Goal: Information Seeking & Learning: Learn about a topic

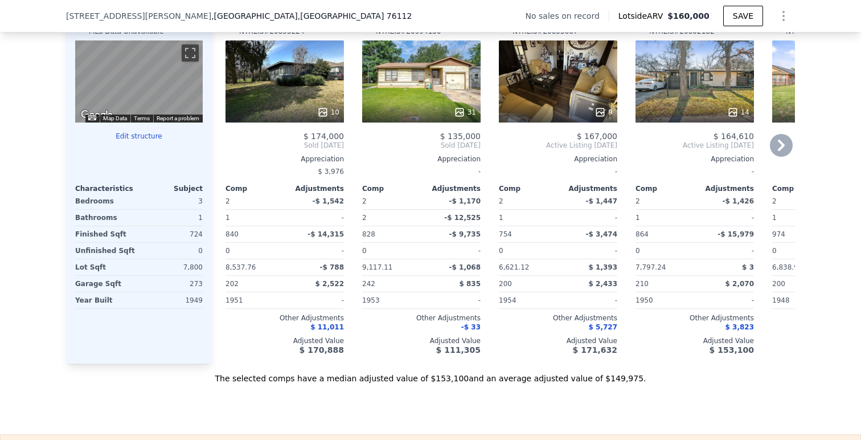
scroll to position [1138, 0]
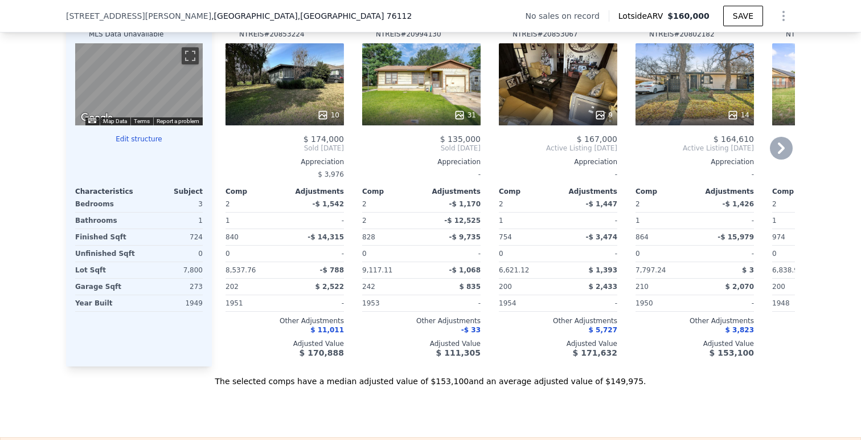
click at [290, 71] on div "10" at bounding box center [284, 84] width 118 height 82
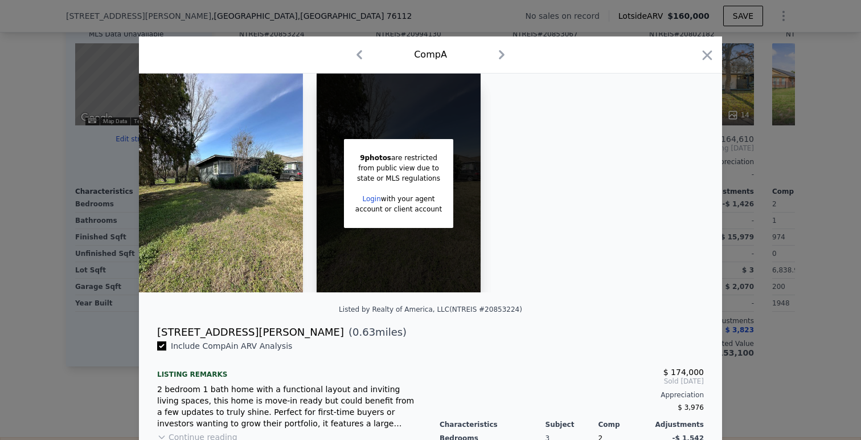
click at [721, 104] on div "9 photos are restricted from public view due to state or MLS regulations Login …" at bounding box center [430, 182] width 583 height 219
click at [703, 54] on icon "button" at bounding box center [707, 55] width 16 height 16
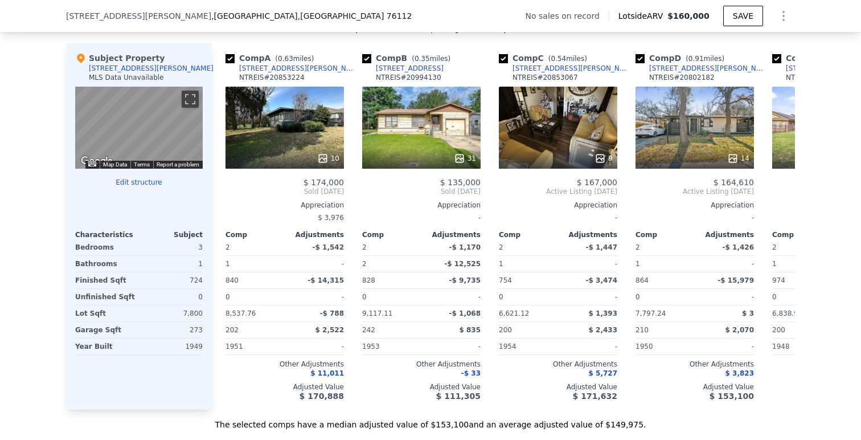
scroll to position [1097, 0]
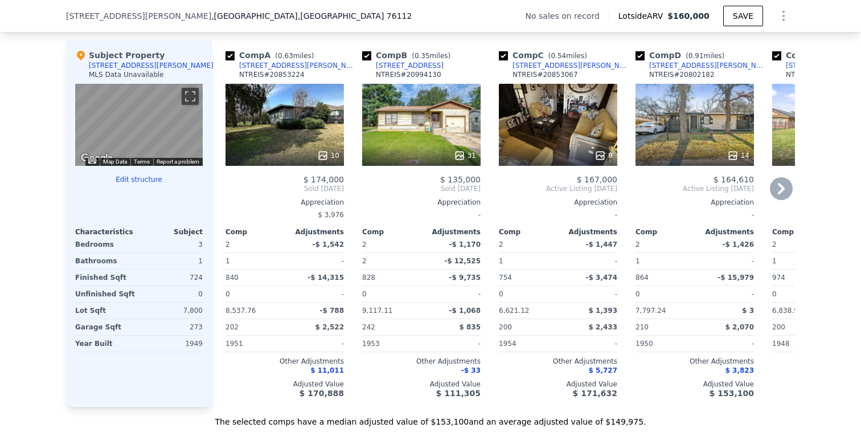
click at [775, 188] on icon at bounding box center [781, 188] width 23 height 23
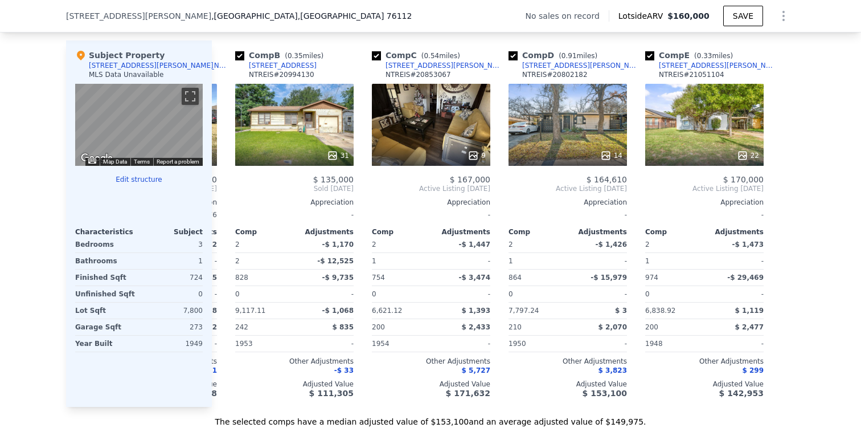
scroll to position [0, 128]
click at [233, 186] on icon at bounding box center [225, 188] width 23 height 23
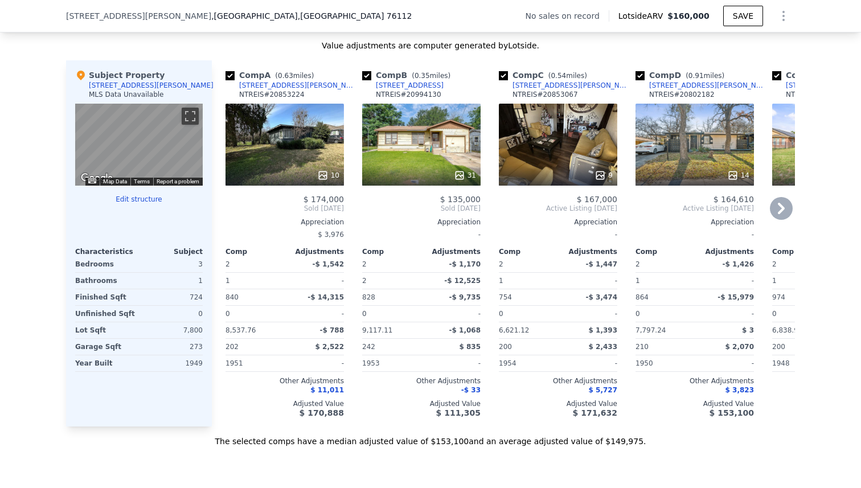
scroll to position [1082, 0]
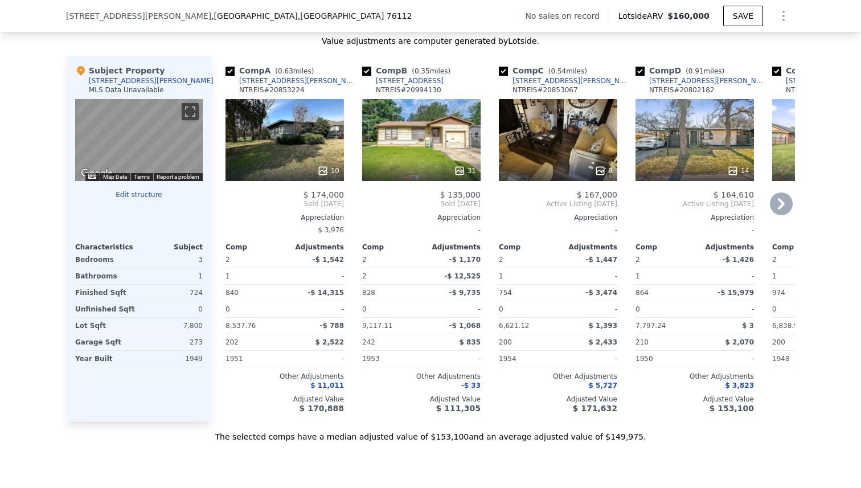
click at [783, 210] on icon at bounding box center [781, 203] width 23 height 23
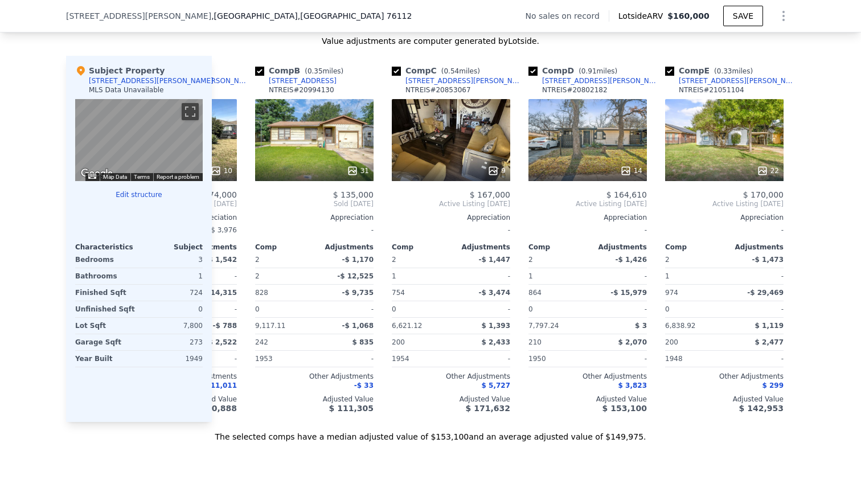
scroll to position [0, 128]
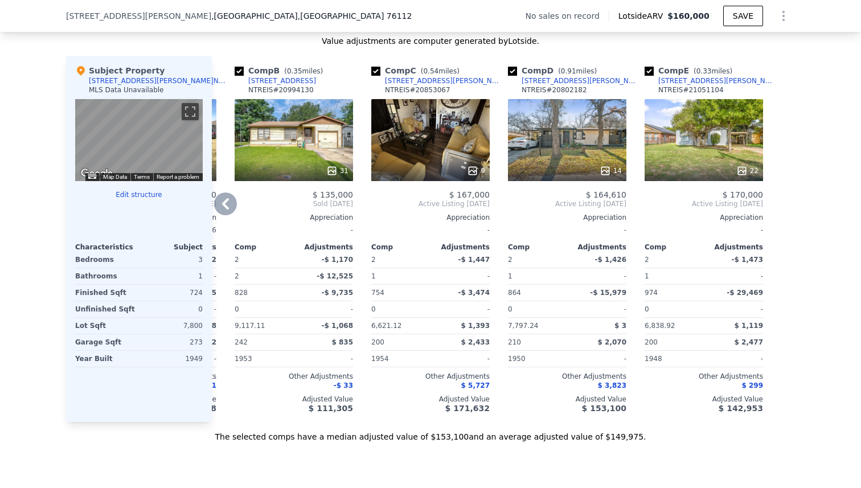
click at [220, 200] on icon at bounding box center [225, 203] width 23 height 23
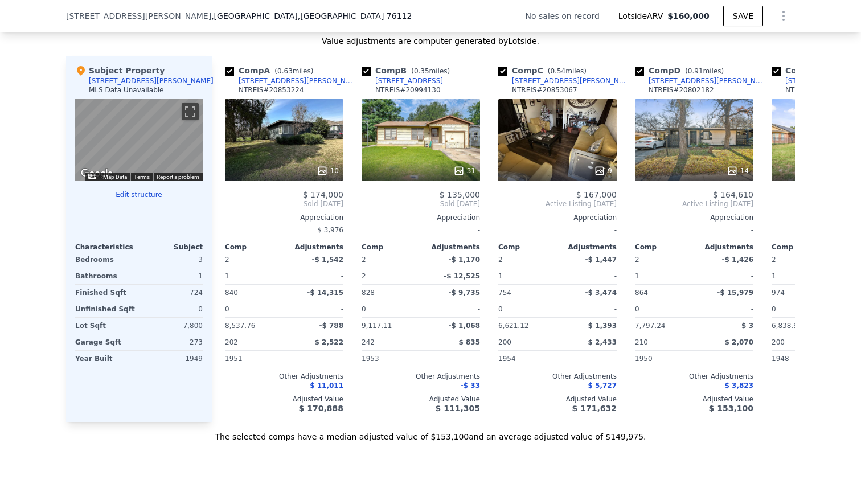
scroll to position [0, 0]
click at [778, 200] on icon at bounding box center [781, 203] width 7 height 11
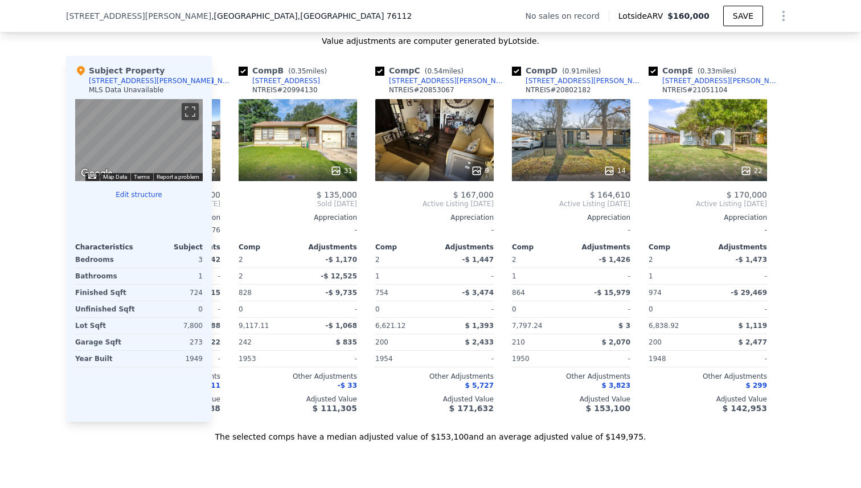
scroll to position [0, 128]
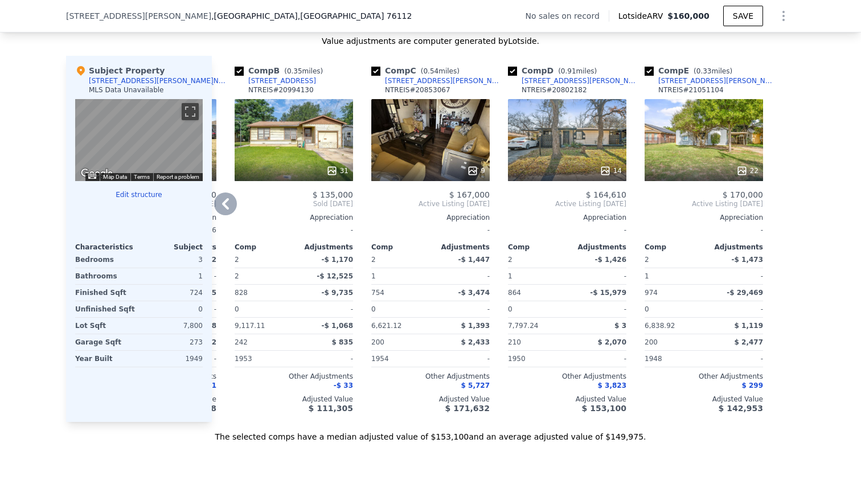
click at [227, 208] on icon at bounding box center [225, 203] width 23 height 23
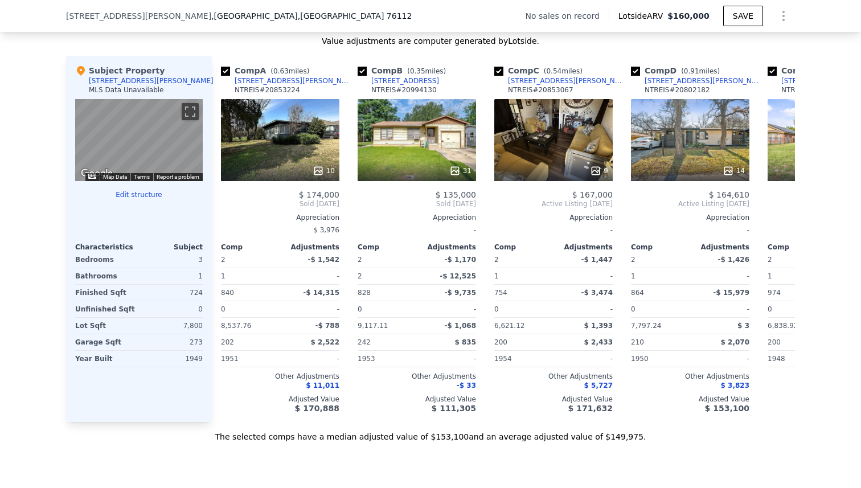
scroll to position [0, 0]
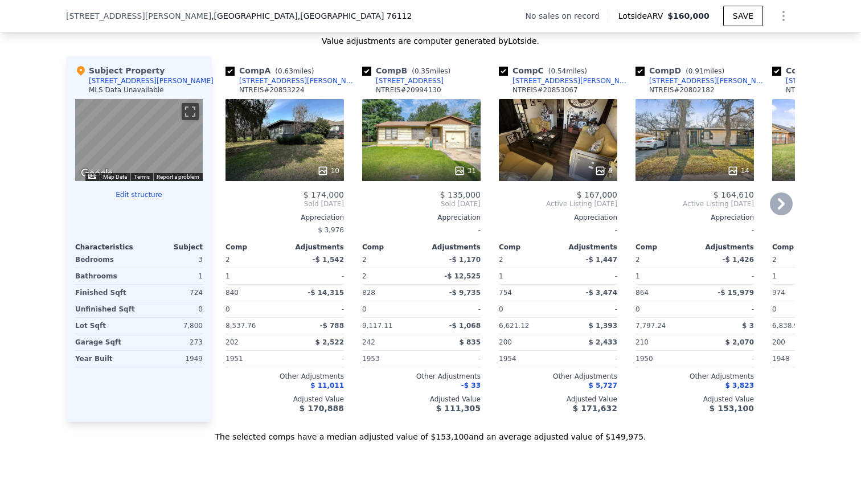
click at [782, 203] on icon at bounding box center [781, 203] width 7 height 11
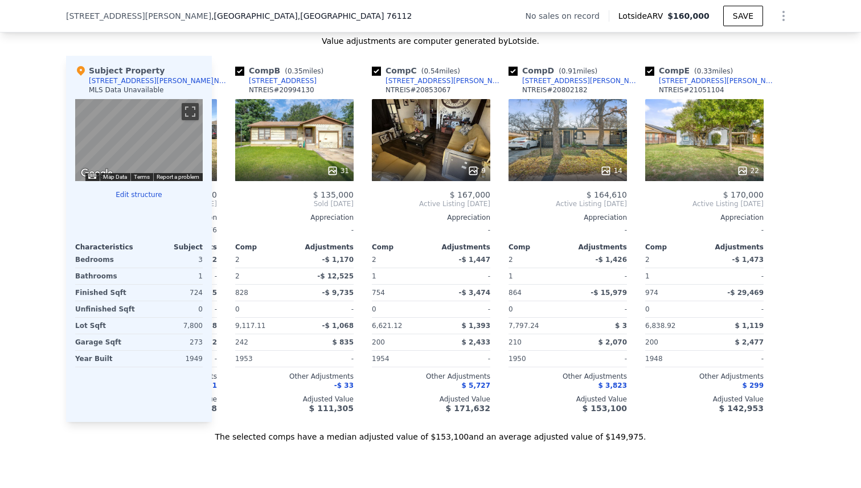
scroll to position [0, 128]
click at [712, 103] on div "22" at bounding box center [704, 140] width 118 height 82
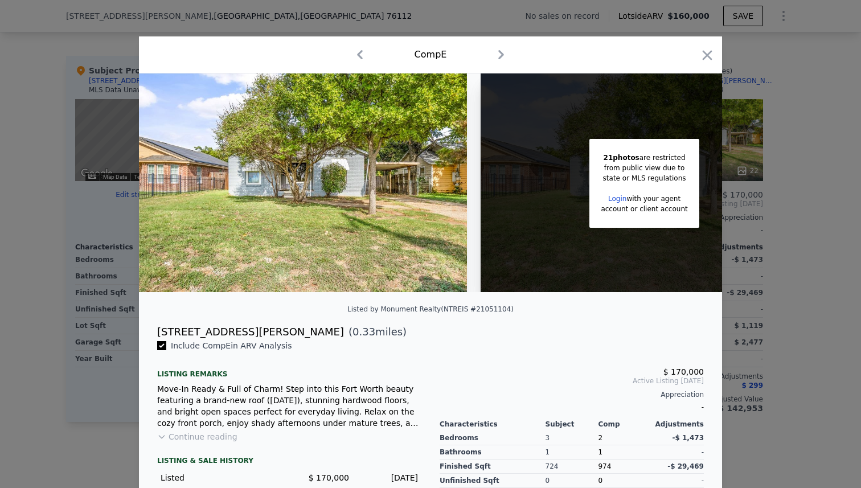
click at [811, 292] on div at bounding box center [430, 244] width 861 height 488
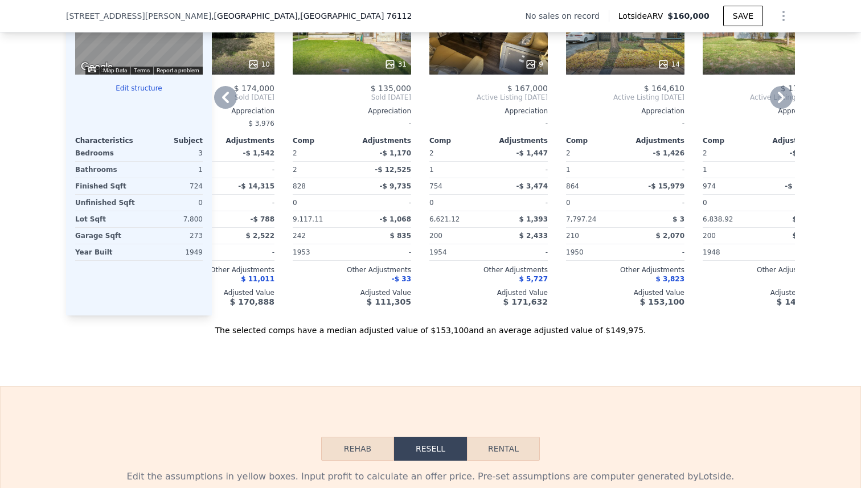
scroll to position [1186, 0]
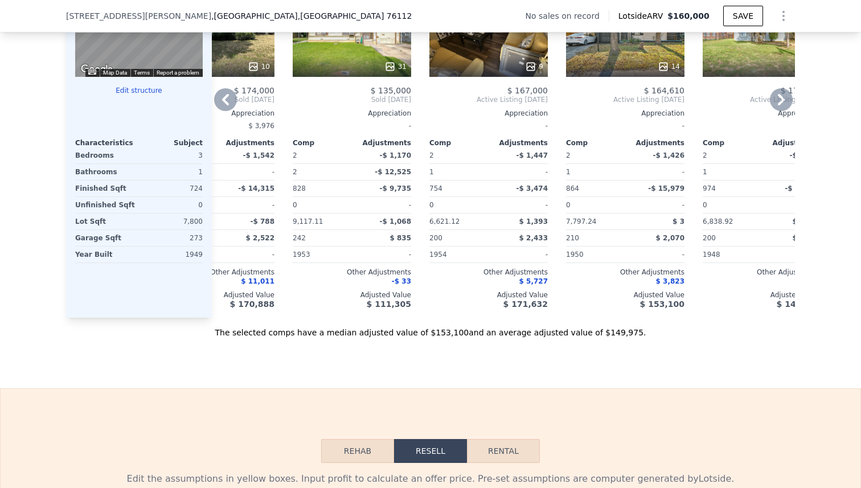
click at [782, 102] on icon at bounding box center [781, 99] width 23 height 23
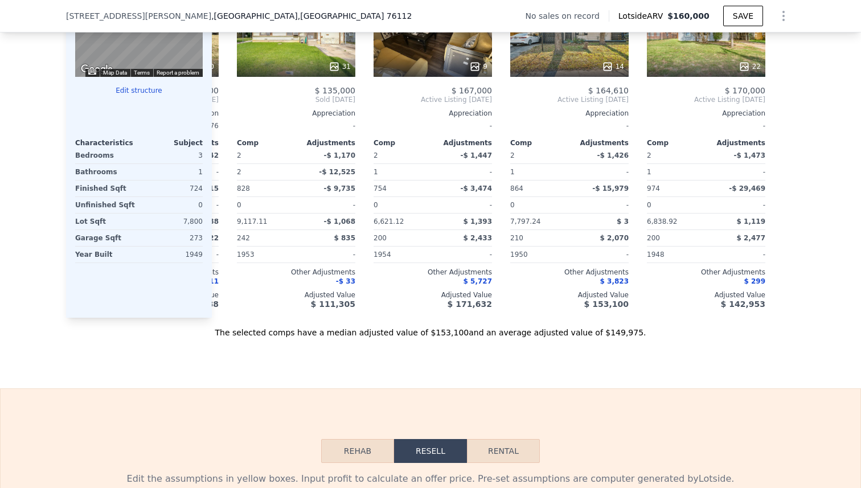
scroll to position [0, 128]
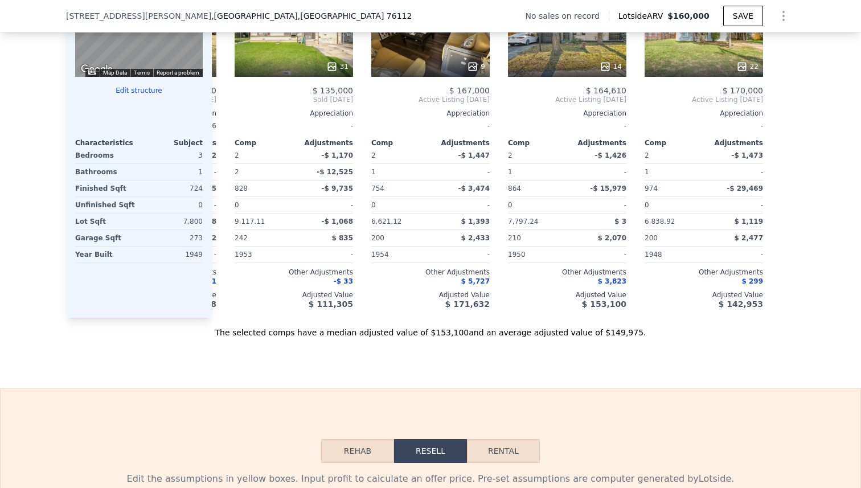
click at [736, 67] on icon at bounding box center [741, 66] width 11 height 11
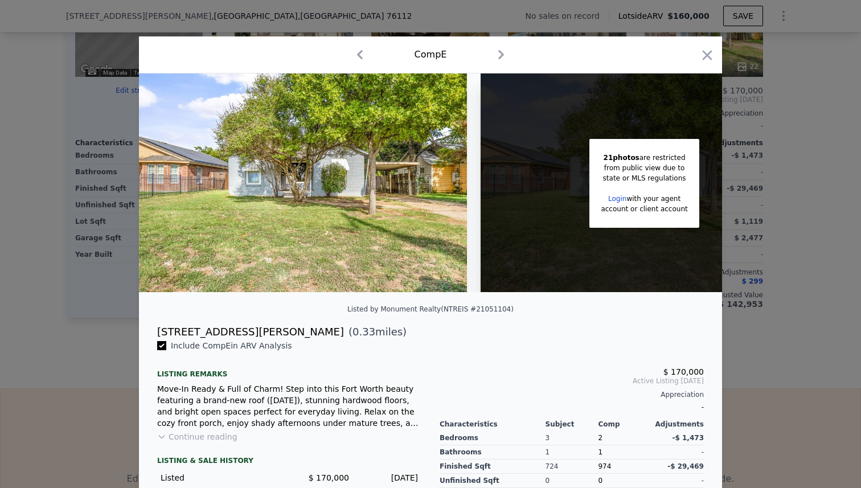
click at [322, 204] on img at bounding box center [303, 182] width 328 height 219
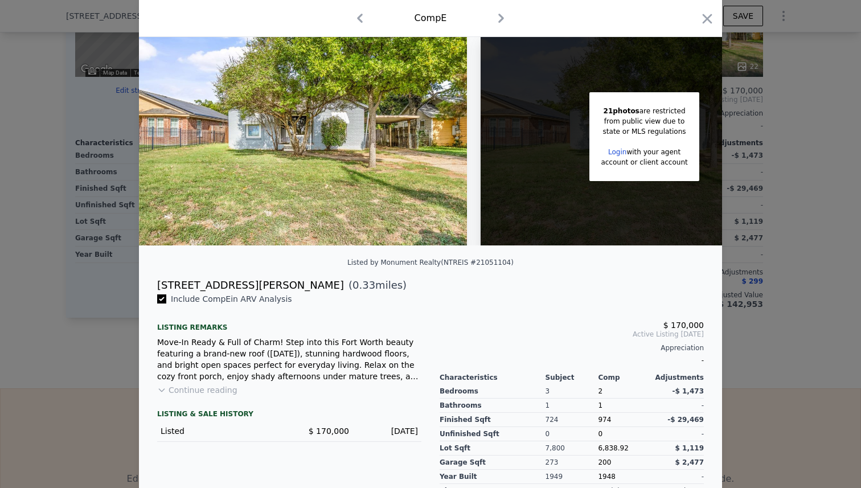
scroll to position [48, 0]
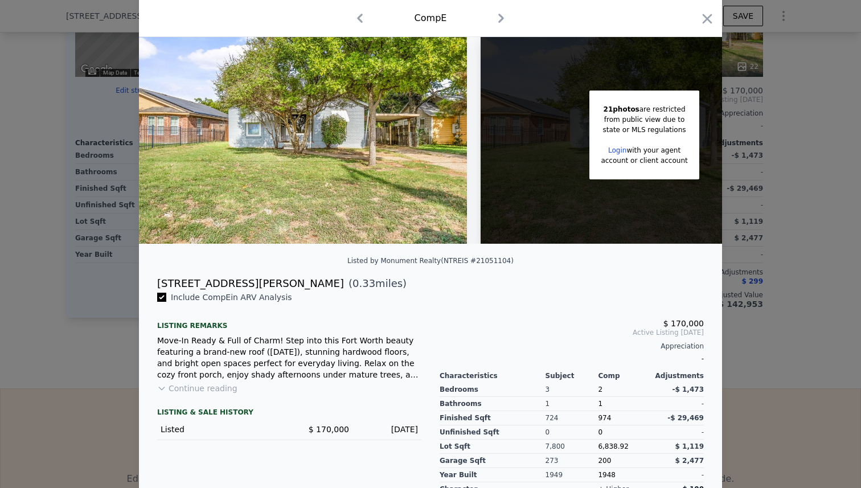
click at [173, 385] on button "Continue reading" at bounding box center [197, 388] width 80 height 11
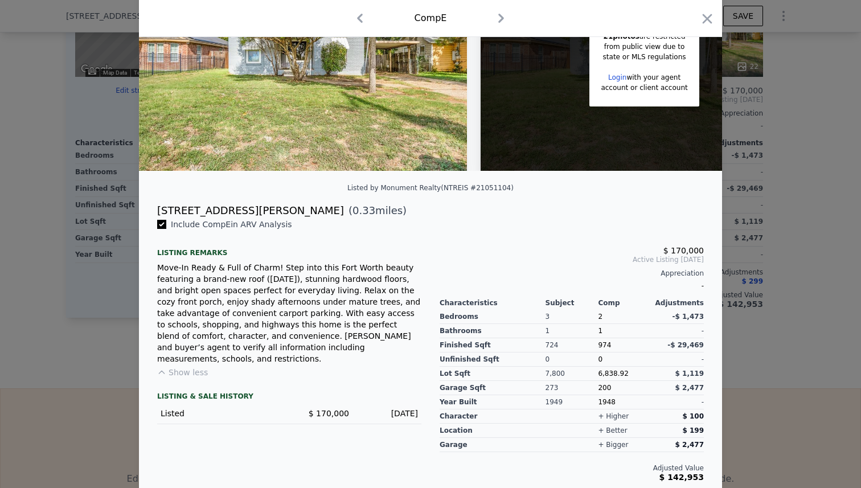
scroll to position [124, 0]
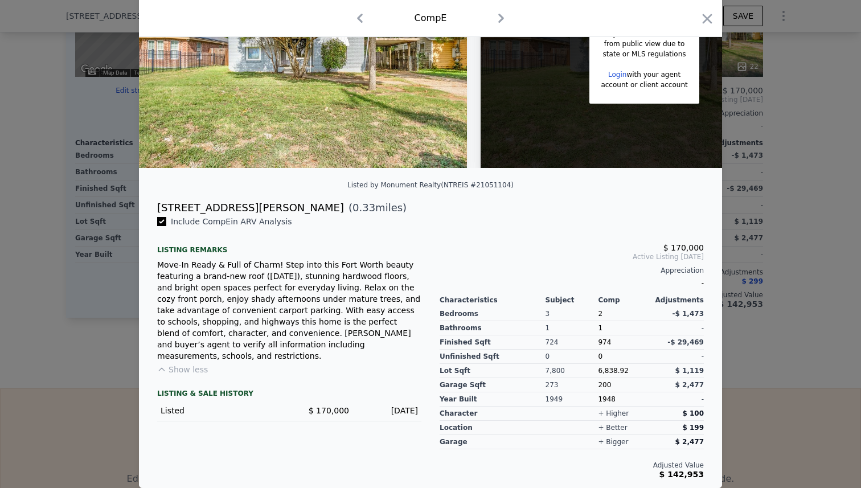
click at [771, 258] on div at bounding box center [430, 244] width 861 height 488
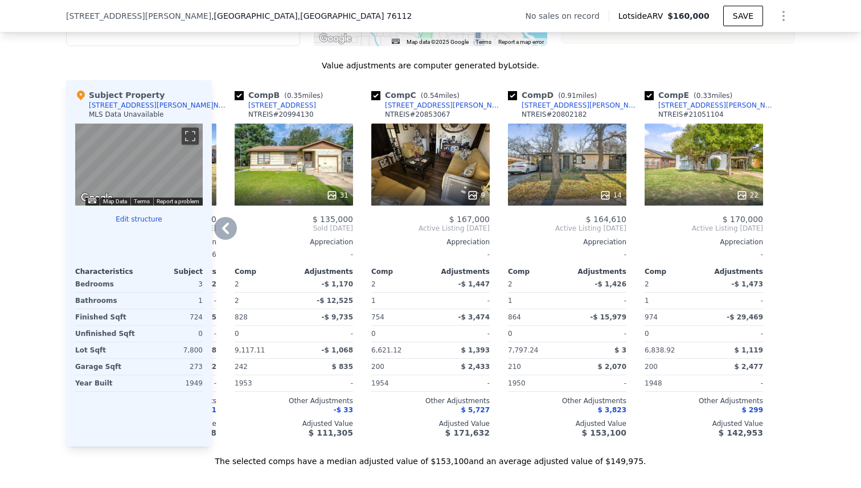
scroll to position [1049, 0]
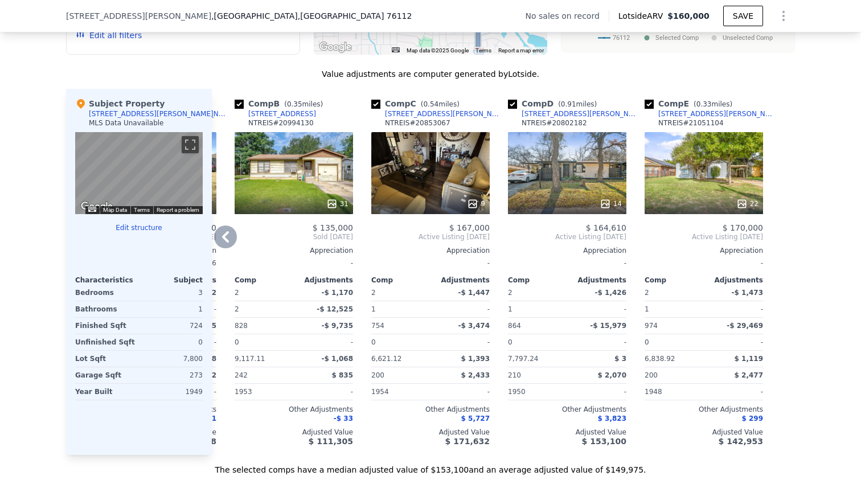
drag, startPoint x: 676, startPoint y: 116, endPoint x: 717, endPoint y: 112, distance: 40.7
click at [717, 112] on div "Comp E ( 0.33 miles) 2837 Meaders Ave NTREIS # 21051104" at bounding box center [704, 115] width 118 height 34
drag, startPoint x: 658, startPoint y: 87, endPoint x: 735, endPoint y: 126, distance: 86.8
click at [735, 126] on div "Value adjustments are computer generated by Lotside . Subject Property [STREET_…" at bounding box center [430, 271] width 729 height 407
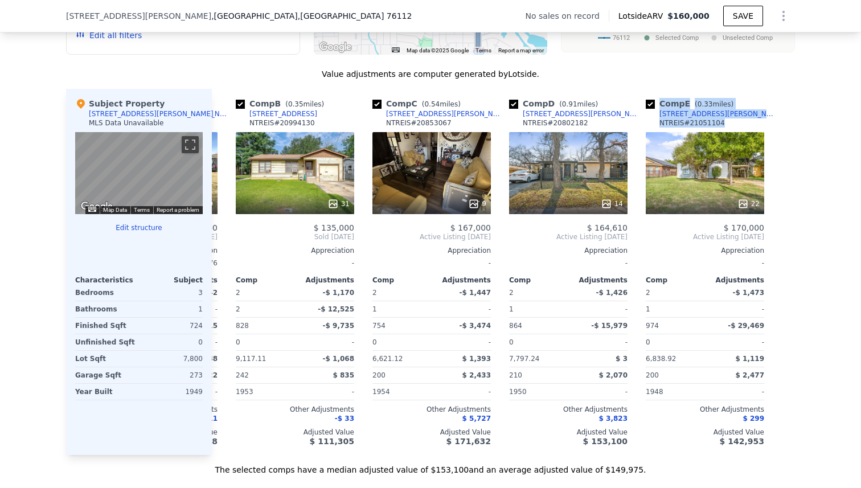
copy div "Comp E ( 0.33 miles) 2837 Meaders Ave NTREIS # 21051104"
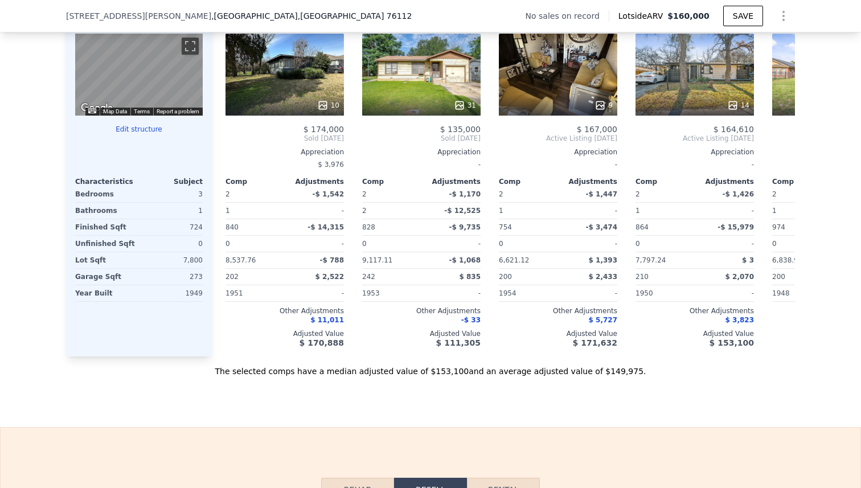
scroll to position [1102, 0]
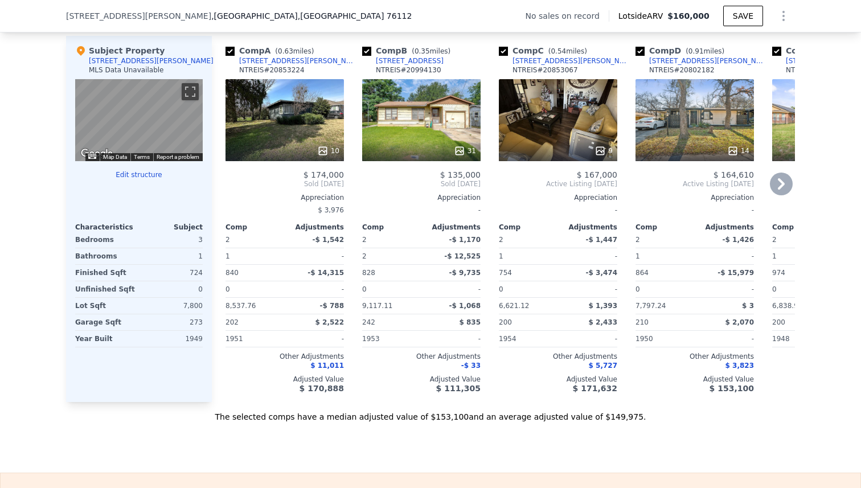
click at [793, 191] on div "$ 170,000 Active Listing [DATE] Appreciation - Comp Adjustments 2 -$ 1,473 1 - …" at bounding box center [831, 281] width 118 height 223
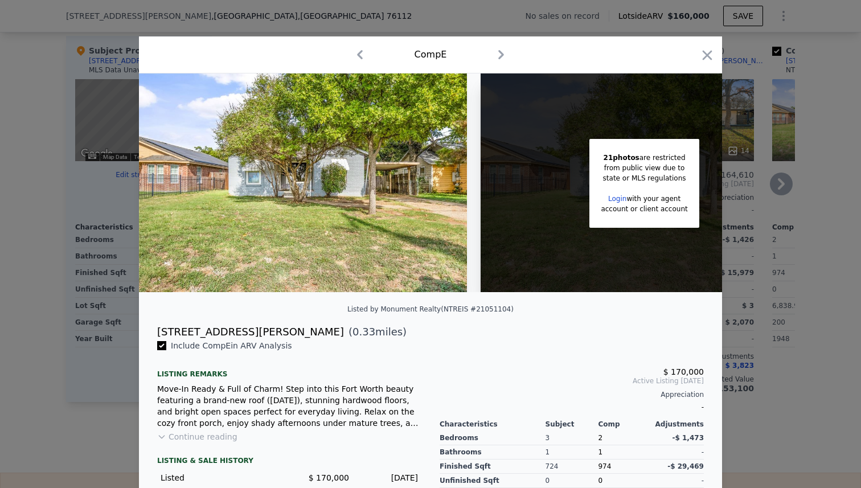
drag, startPoint x: 702, startPoint y: 55, endPoint x: 707, endPoint y: 65, distance: 11.5
click at [701, 55] on icon "button" at bounding box center [707, 55] width 16 height 16
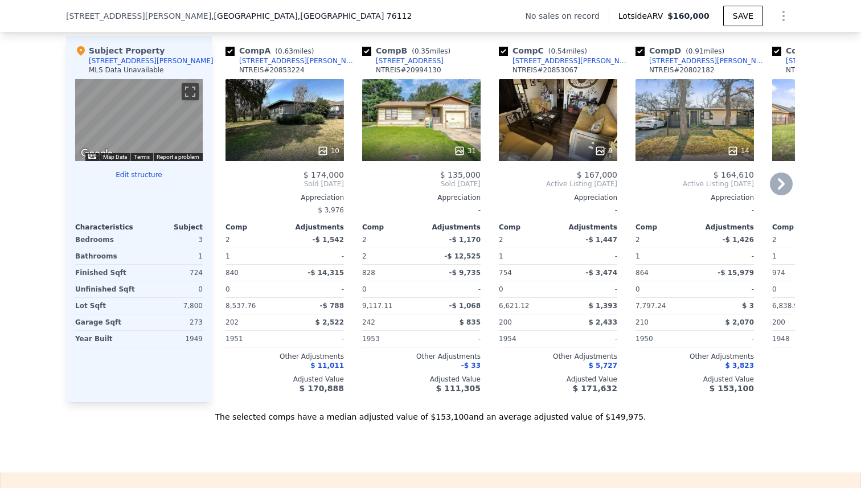
click at [771, 177] on icon at bounding box center [781, 184] width 23 height 23
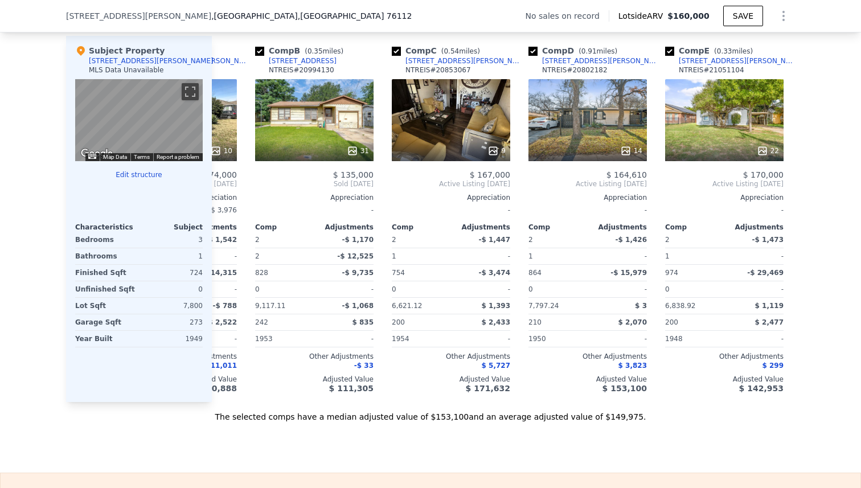
scroll to position [0, 128]
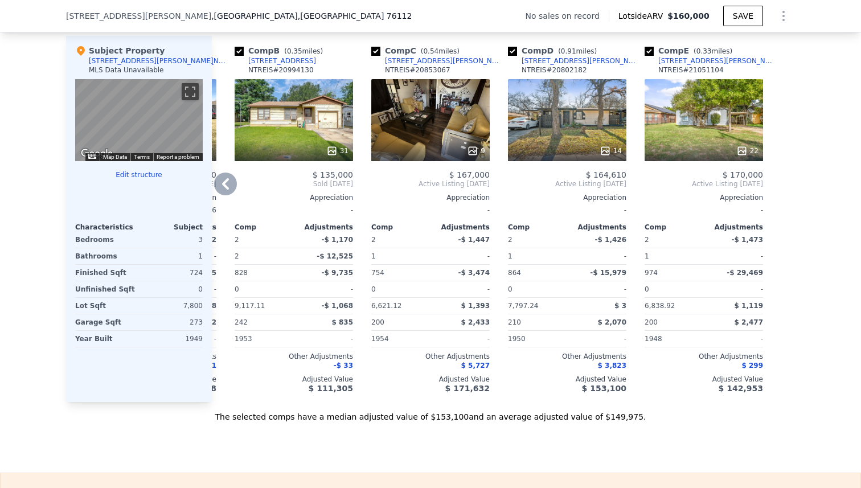
click at [707, 125] on div "22" at bounding box center [704, 120] width 118 height 82
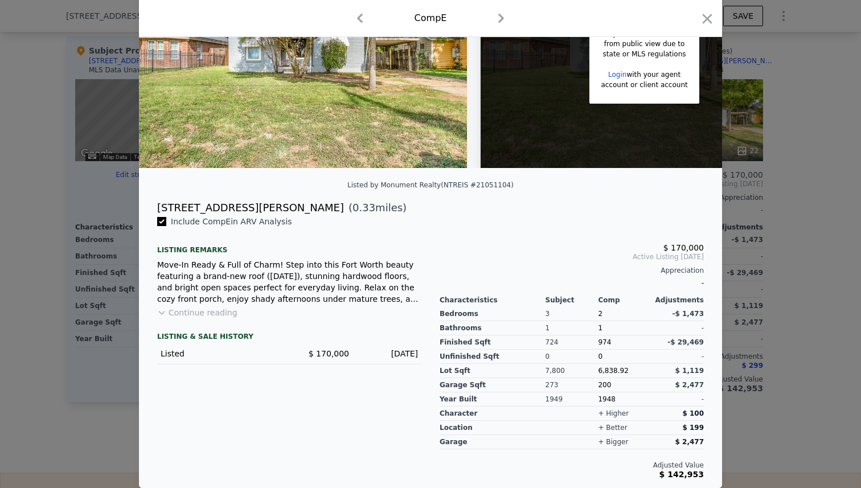
scroll to position [124, 0]
click at [168, 309] on button "Continue reading" at bounding box center [197, 312] width 80 height 11
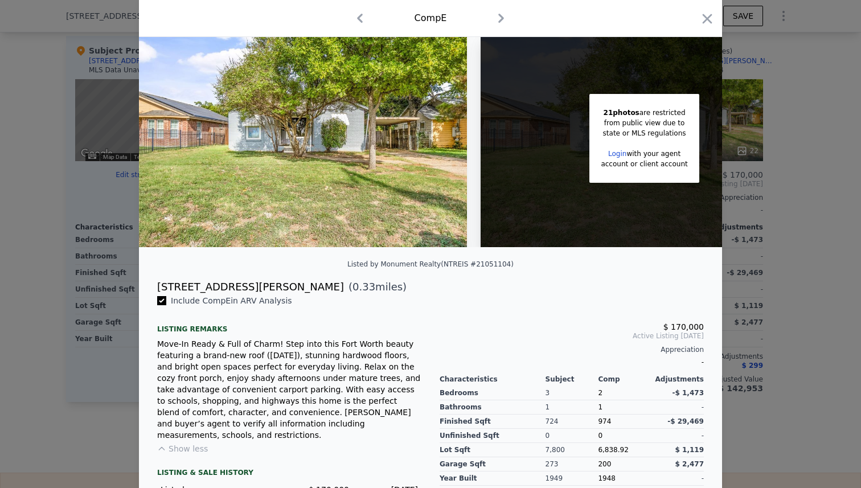
scroll to position [0, 0]
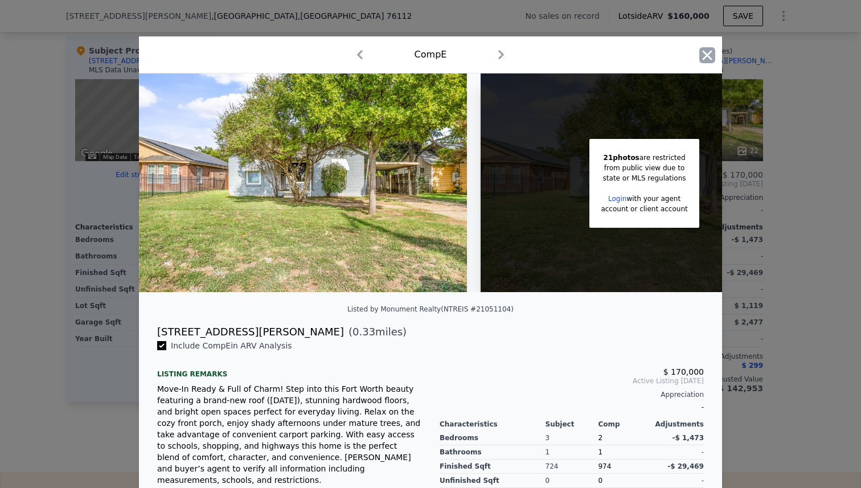
click at [705, 52] on icon "button" at bounding box center [707, 55] width 16 height 16
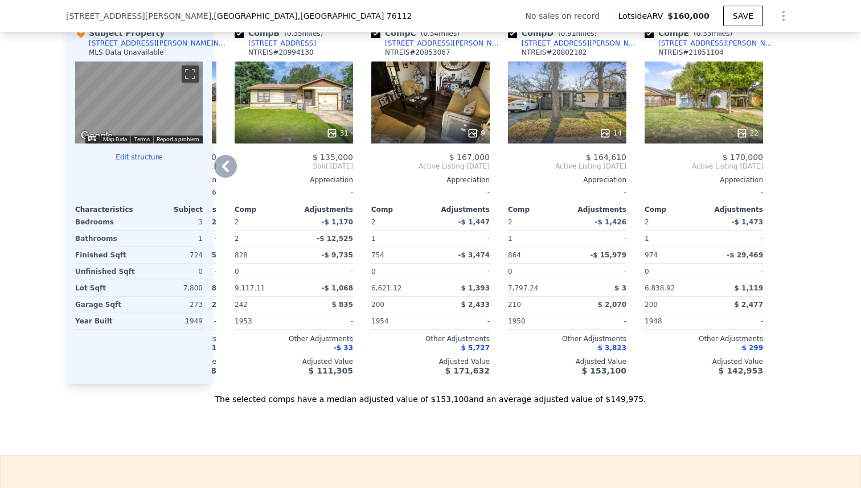
scroll to position [1121, 0]
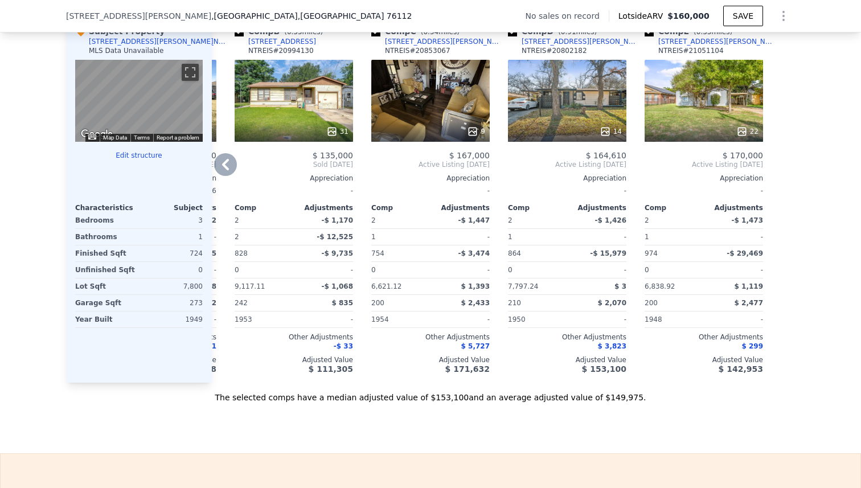
click at [301, 108] on div "31" at bounding box center [294, 101] width 118 height 82
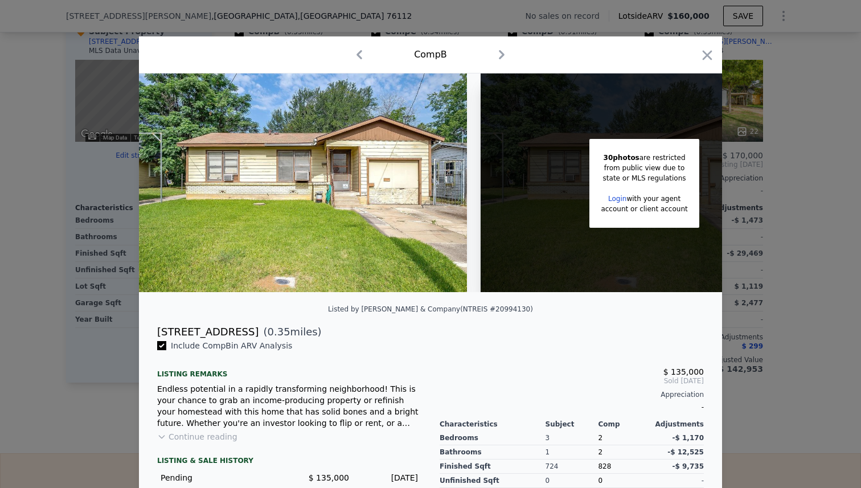
click at [102, 223] on div at bounding box center [430, 244] width 861 height 488
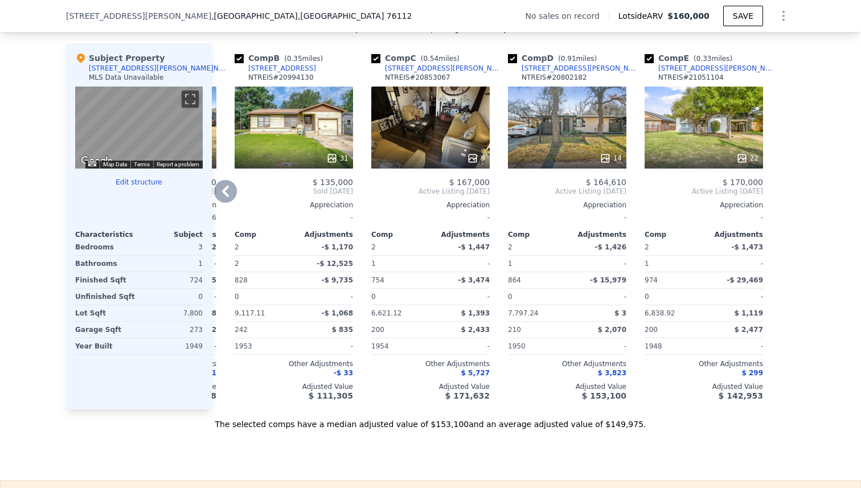
scroll to position [1093, 0]
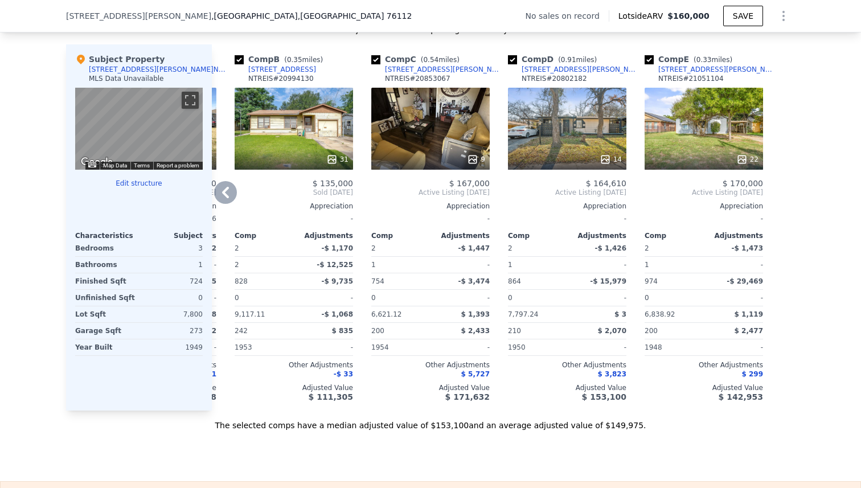
click at [557, 149] on div at bounding box center [567, 159] width 118 height 20
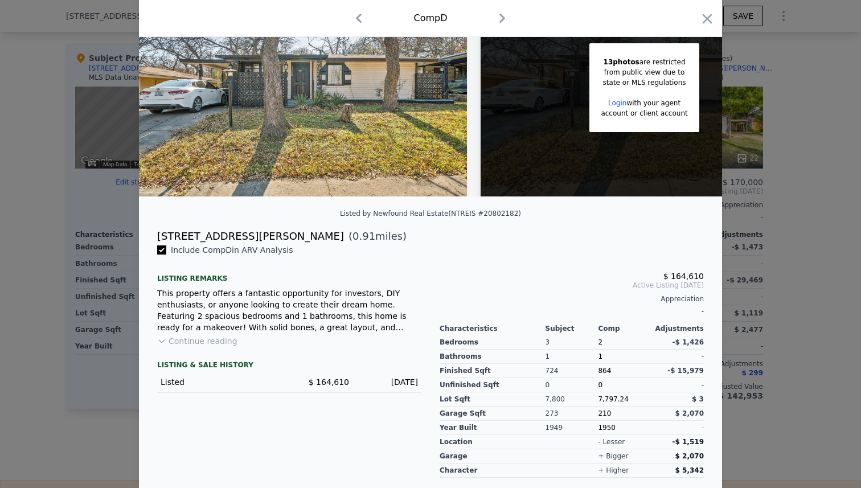
scroll to position [88, 0]
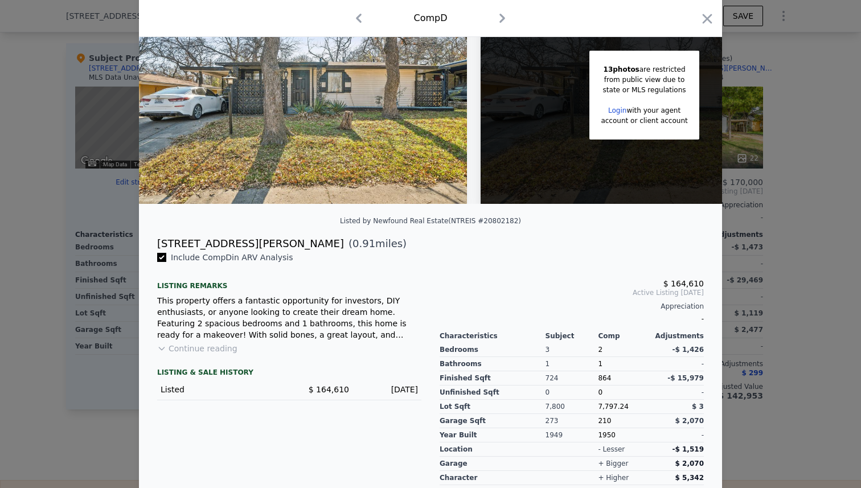
click at [764, 158] on div at bounding box center [430, 244] width 861 height 488
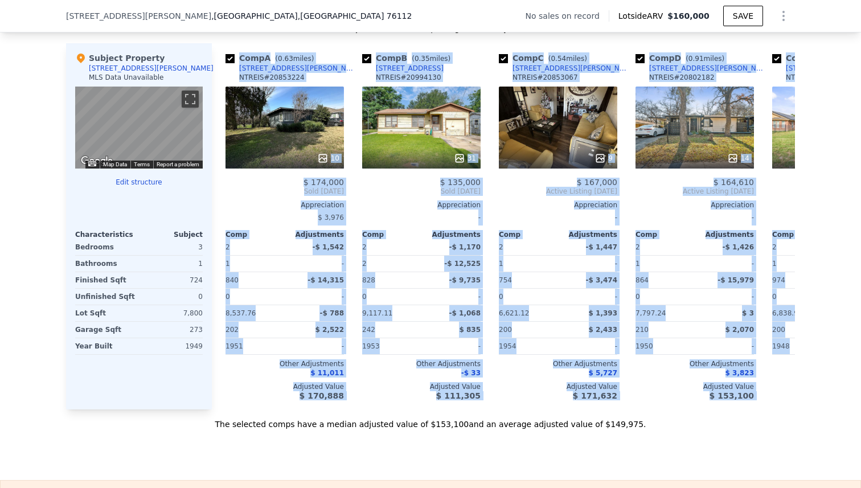
drag, startPoint x: 376, startPoint y: 412, endPoint x: 149, endPoint y: 374, distance: 229.7
click at [149, 374] on div "Value adjustments are computer generated by Lotside . Subject Property [STREET_…" at bounding box center [430, 226] width 729 height 407
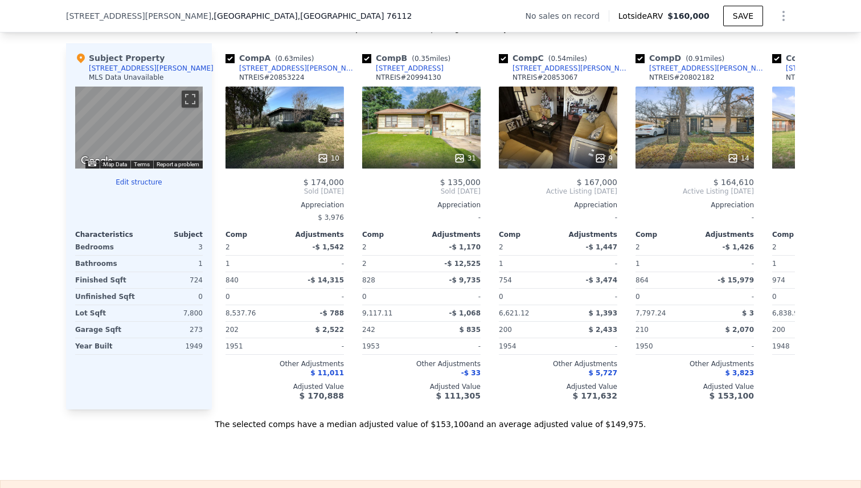
click at [354, 428] on div "The selected comps have a median adjusted value of $153,100 and an average adju…" at bounding box center [430, 419] width 729 height 20
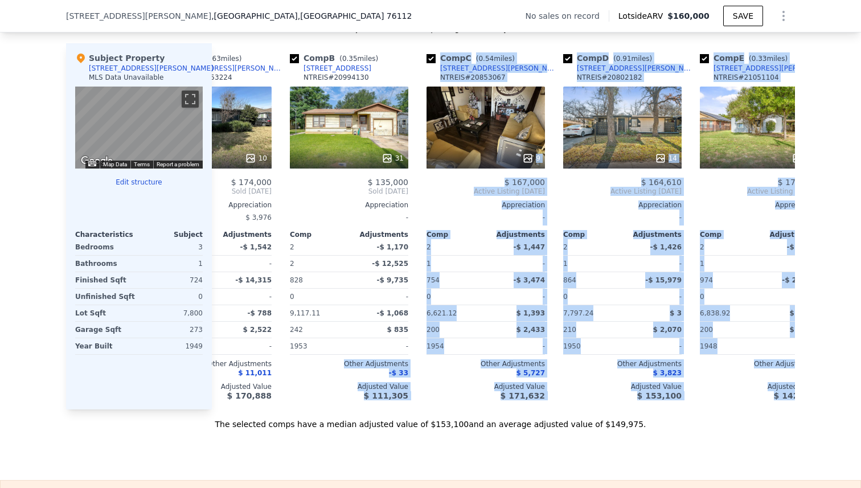
scroll to position [0, 128]
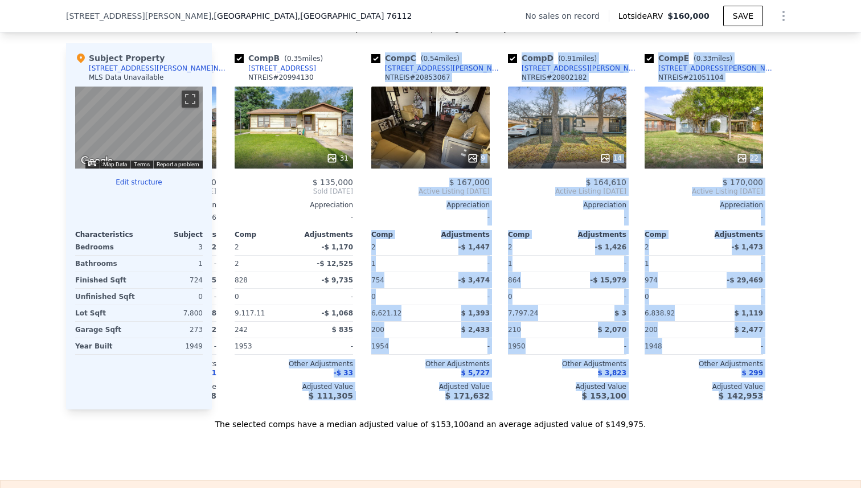
drag, startPoint x: 381, startPoint y: 363, endPoint x: 827, endPoint y: 372, distance: 445.9
click at [827, 372] on div "We found 5 sales that match your search Filters Map Prices Modify Comp Filters …" at bounding box center [430, 109] width 861 height 642
click at [834, 366] on div "We found 5 sales that match your search Filters Map Prices Modify Comp Filters …" at bounding box center [430, 109] width 861 height 642
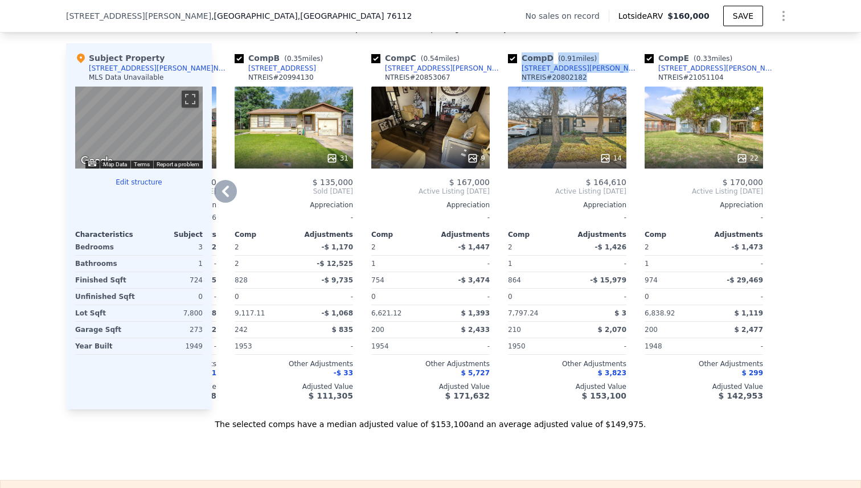
drag, startPoint x: 574, startPoint y: 75, endPoint x: 522, endPoint y: 58, distance: 54.4
click at [522, 58] on div "Comp D ( 0.91 miles) [STREET_ADDRESS][PERSON_NAME] 20802182" at bounding box center [567, 69] width 118 height 34
copy div "Comp D ( 0.91 miles) [STREET_ADDRESS][PERSON_NAME] 20802182"
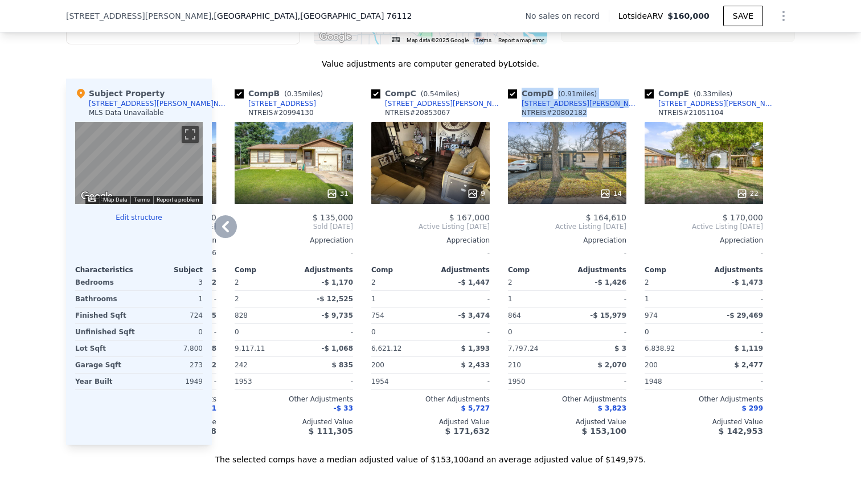
scroll to position [1058, 0]
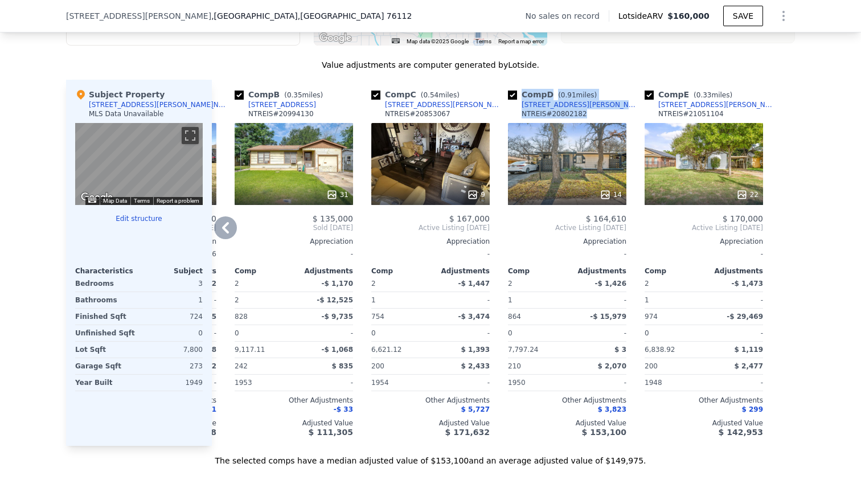
click at [589, 107] on div "Comp D ( 0.91 miles) [STREET_ADDRESS][PERSON_NAME] 20802182" at bounding box center [567, 106] width 118 height 34
click at [583, 104] on div "Comp D ( 0.91 miles) [STREET_ADDRESS][PERSON_NAME] 20802182" at bounding box center [567, 106] width 118 height 34
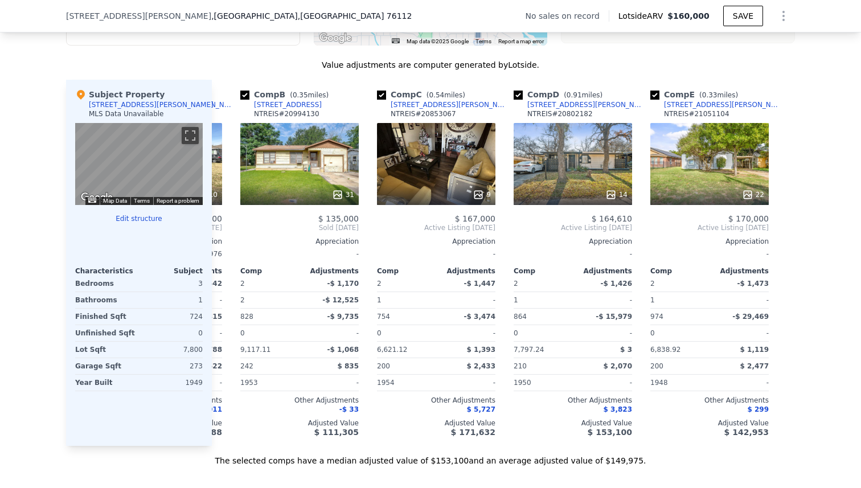
copy div "5536 [PERSON_NAME]"
